Goal: Find specific page/section

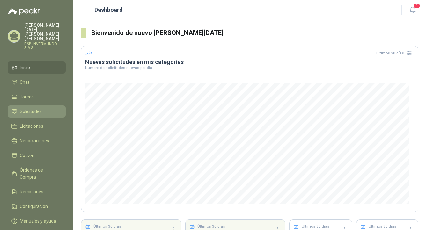
click at [35, 111] on link "Solicitudes" at bounding box center [37, 111] width 58 height 12
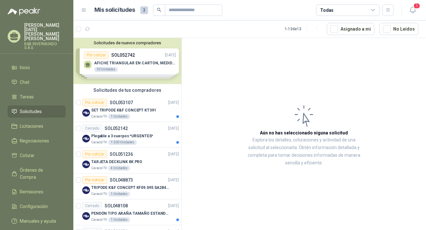
click at [123, 50] on div "Solicitudes de nuevos compradores Por cotizar SOL052742 [DATE] AFICHE TRIANGULA…" at bounding box center [127, 61] width 108 height 46
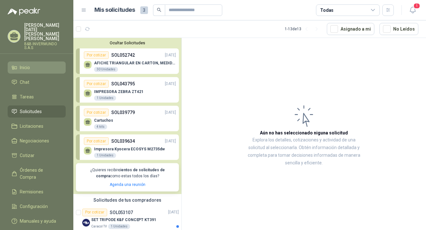
click at [24, 61] on link "Inicio" at bounding box center [37, 67] width 58 height 12
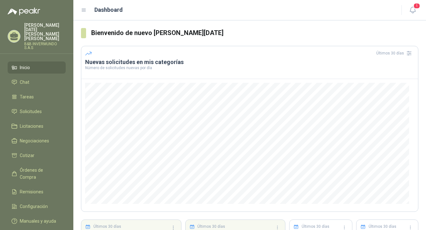
click at [14, 33] on icon at bounding box center [14, 35] width 8 height 5
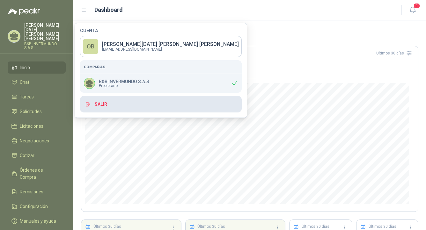
click at [101, 106] on button "Salir" at bounding box center [161, 104] width 162 height 17
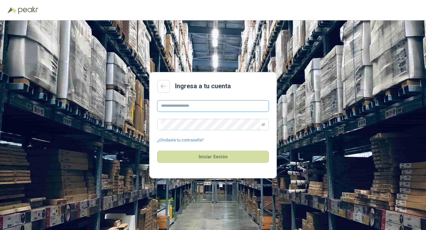
type input "**********"
